Goal: Transaction & Acquisition: Download file/media

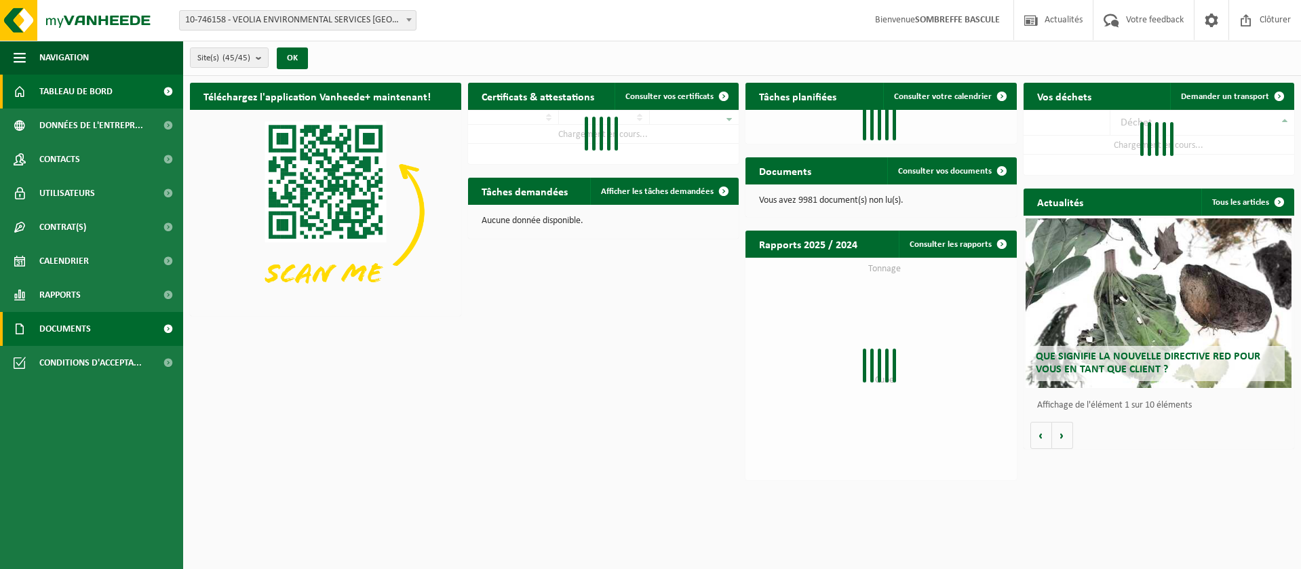
click at [48, 328] on span "Documents" at bounding box center [65, 329] width 52 height 34
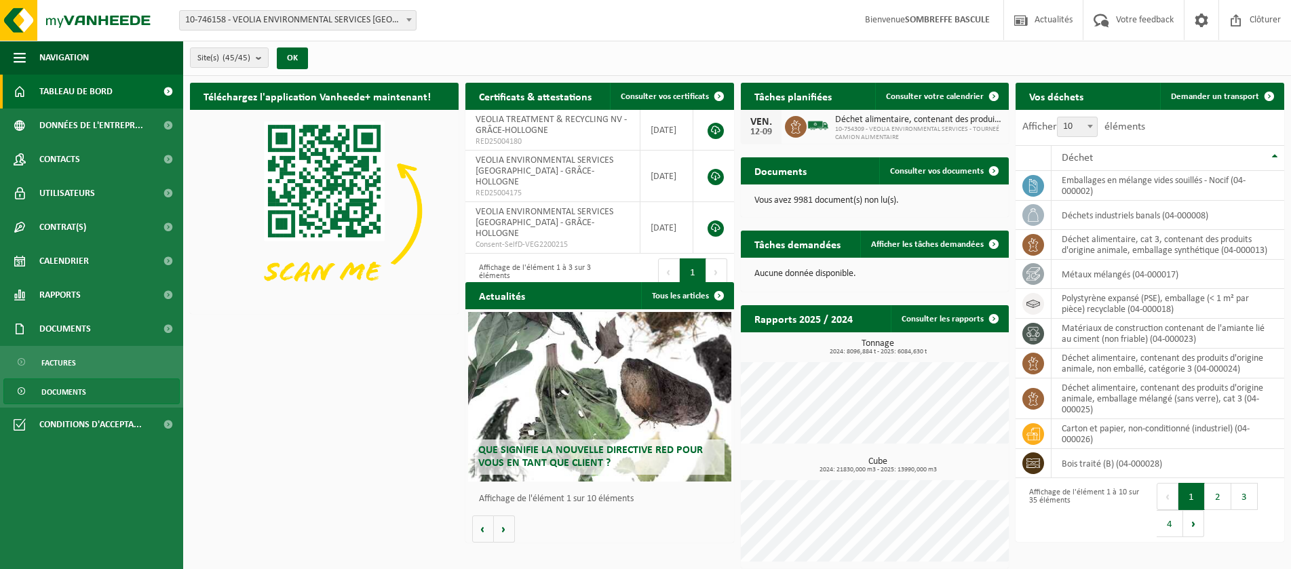
click at [75, 391] on span "Documents" at bounding box center [63, 392] width 45 height 26
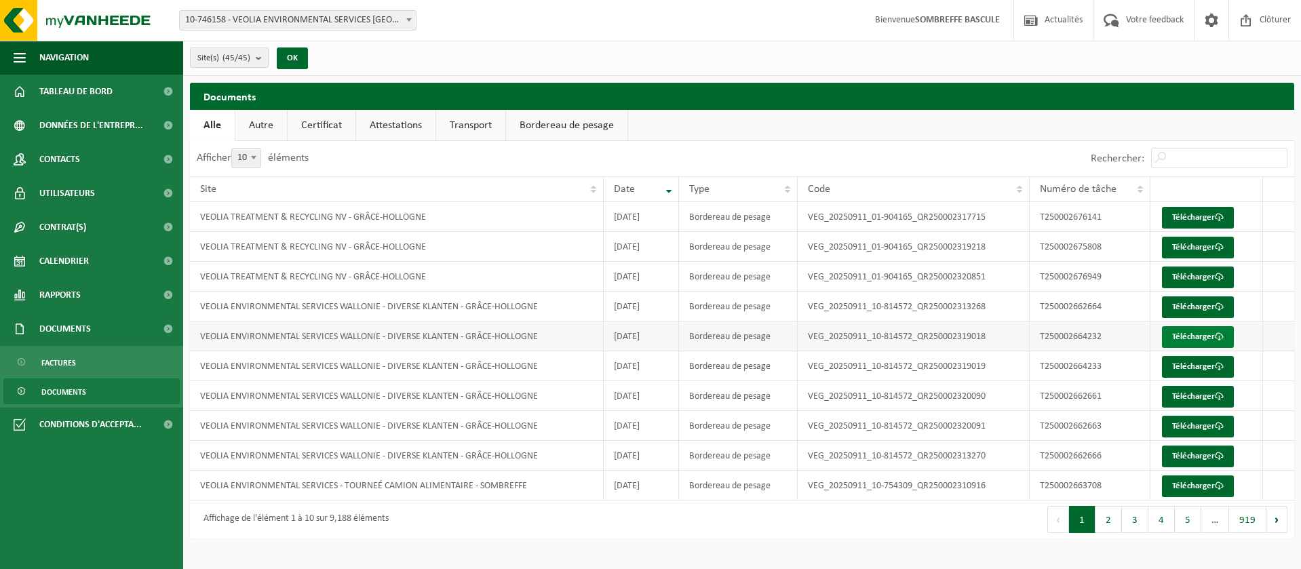
click at [1211, 333] on link "Télécharger" at bounding box center [1198, 337] width 72 height 22
click at [1206, 368] on link "Télécharger" at bounding box center [1198, 367] width 72 height 22
